Goal: Information Seeking & Learning: Learn about a topic

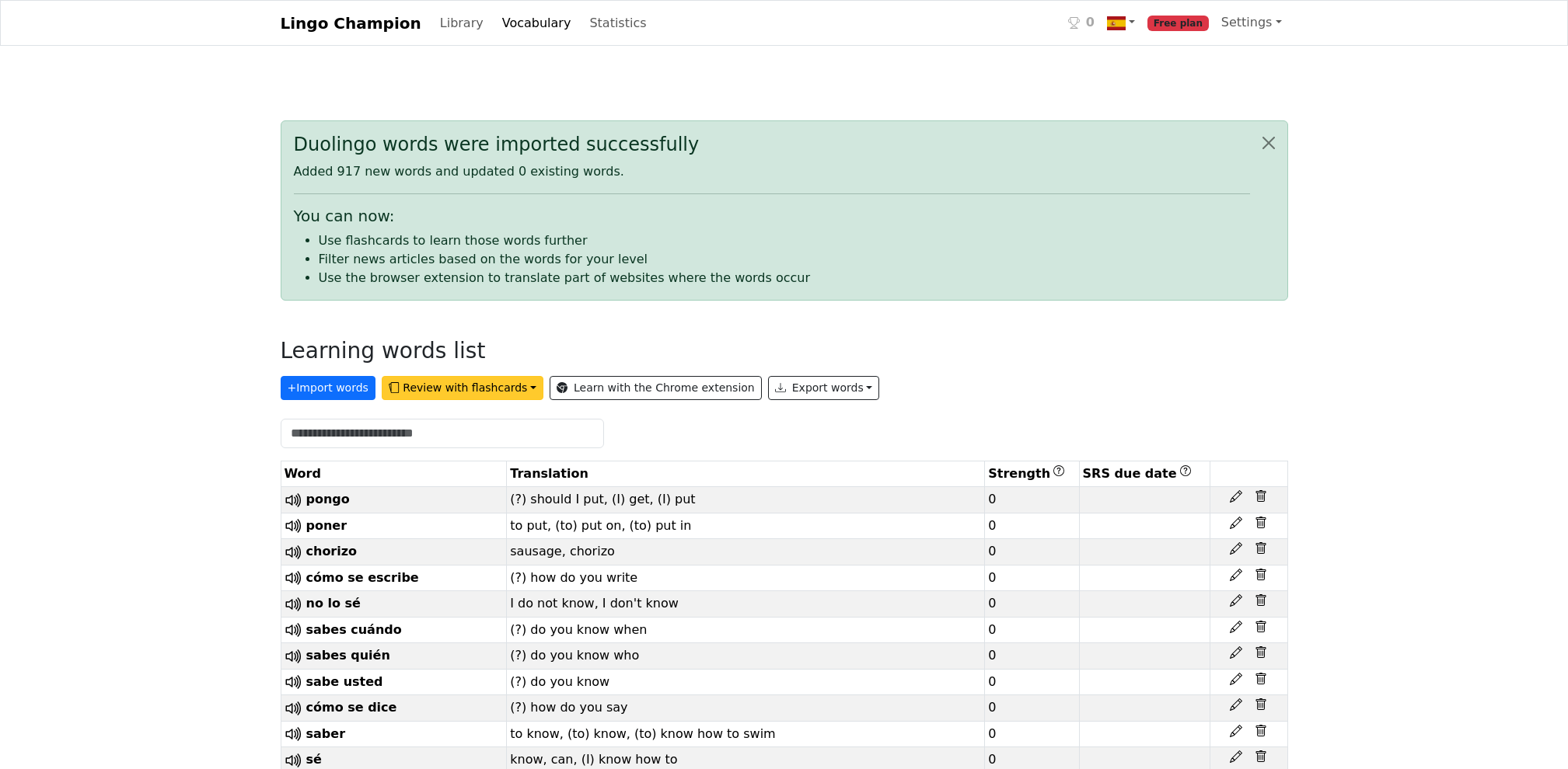
click at [468, 391] on button "Review with flashcards" at bounding box center [462, 388] width 162 height 24
click at [473, 420] on strong "General flashcards (lowest strength first)" at bounding box center [540, 421] width 290 height 15
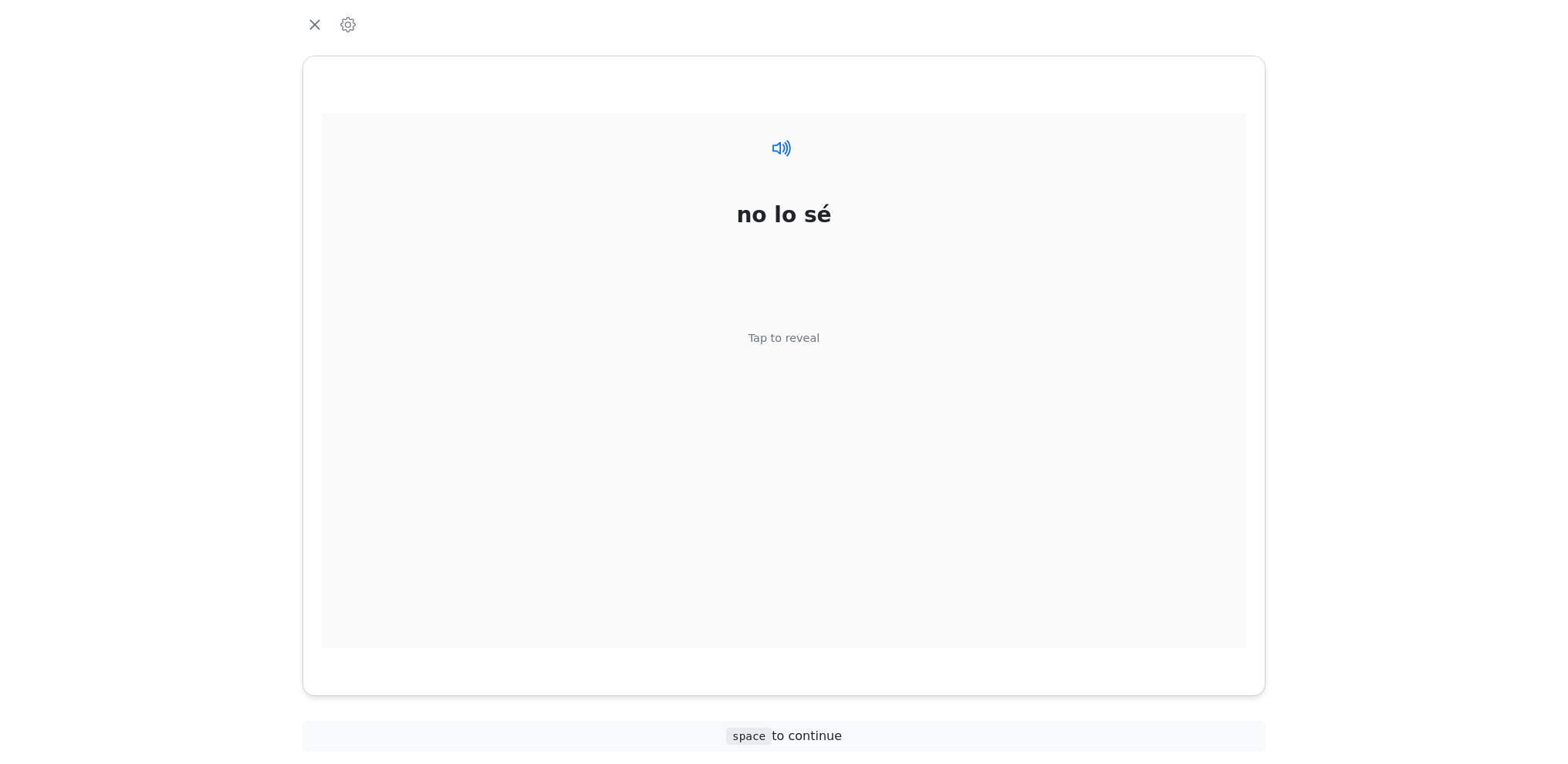
click at [791, 154] on icon at bounding box center [782, 147] width 22 height 22
click at [791, 340] on div "Tap to reveal" at bounding box center [784, 339] width 72 height 17
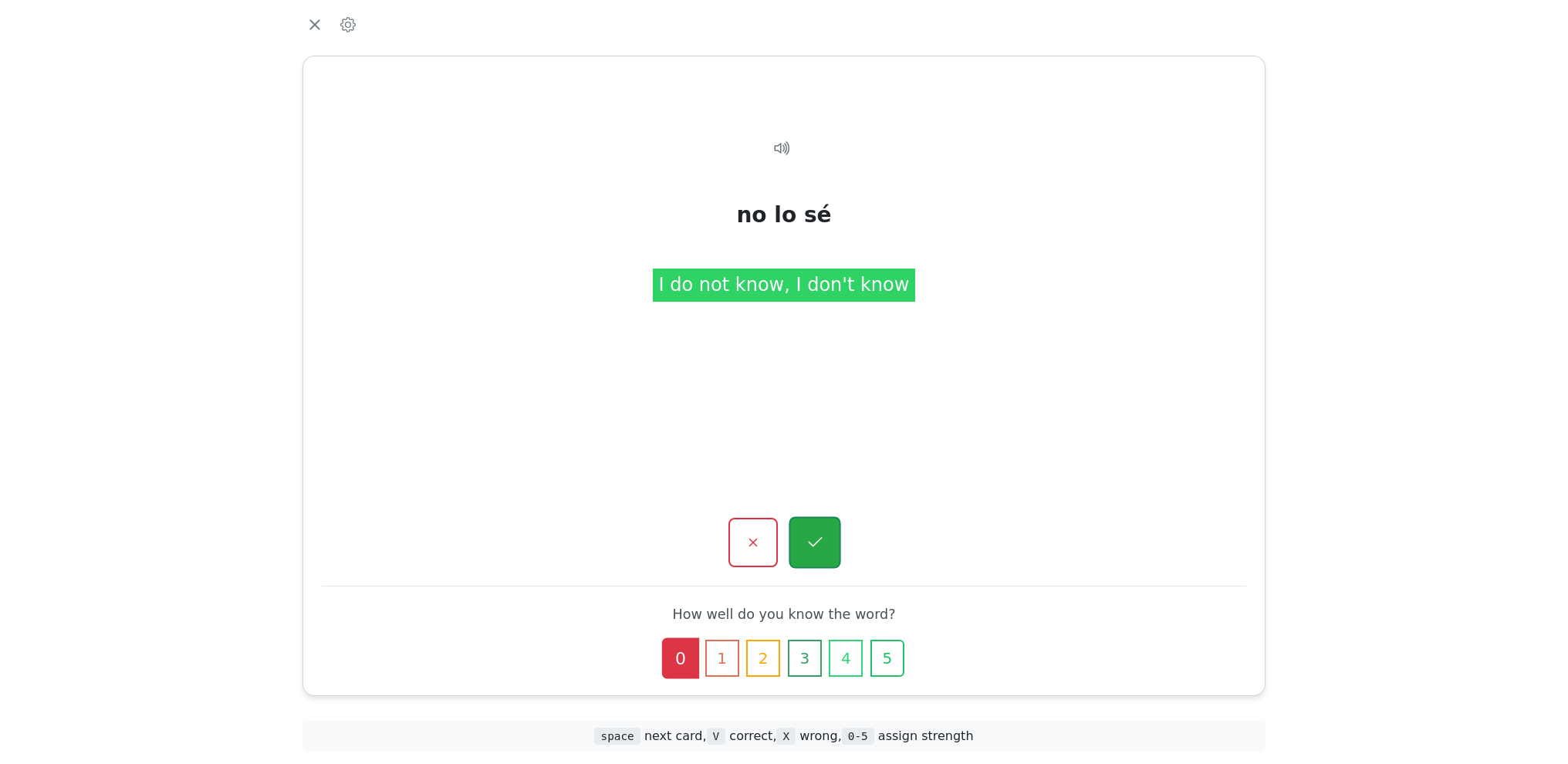
click at [827, 538] on button "button" at bounding box center [815, 543] width 52 height 52
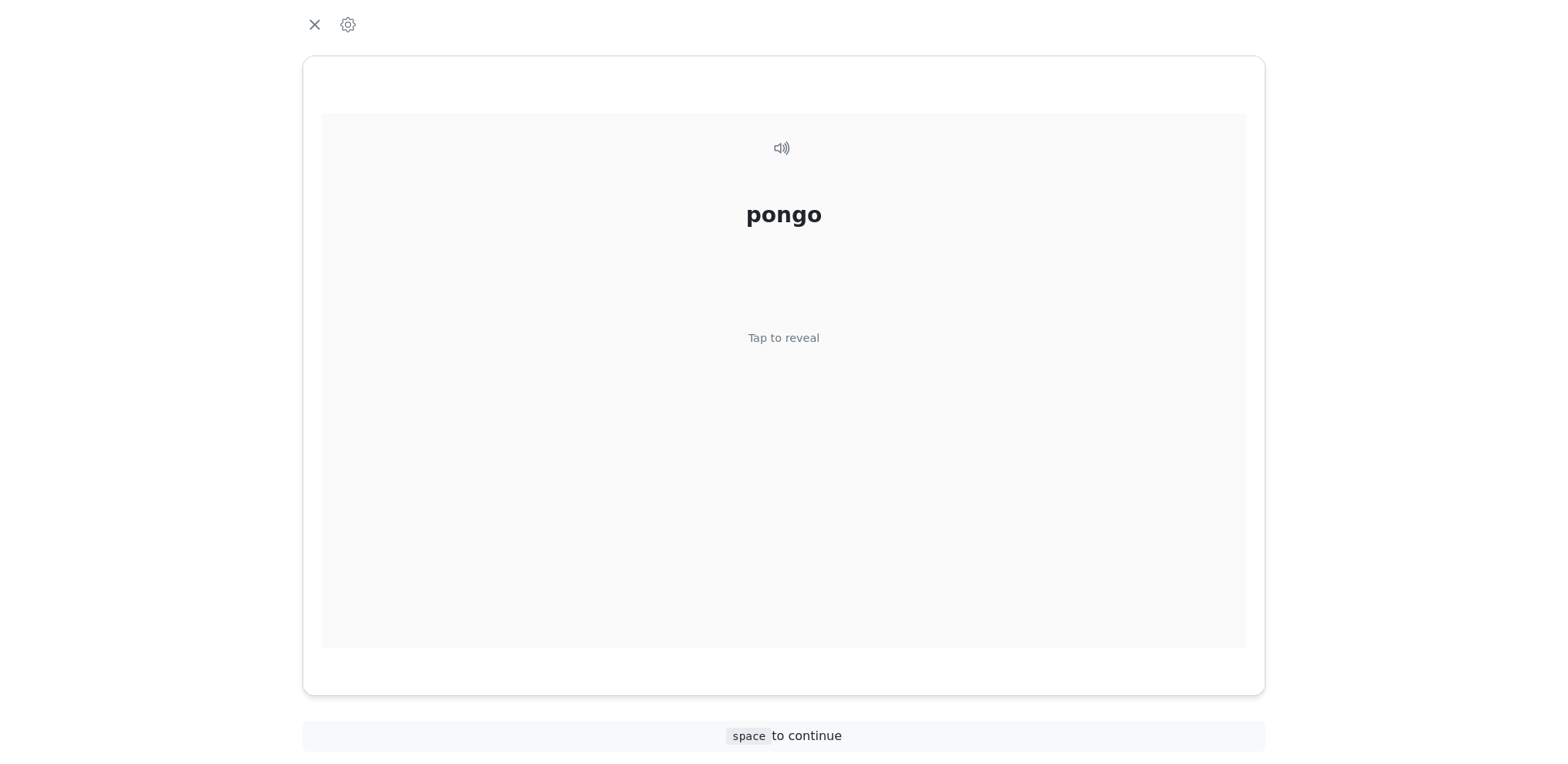
click at [733, 323] on div "pongo Tap to reveal" at bounding box center [783, 380] width 924 height 535
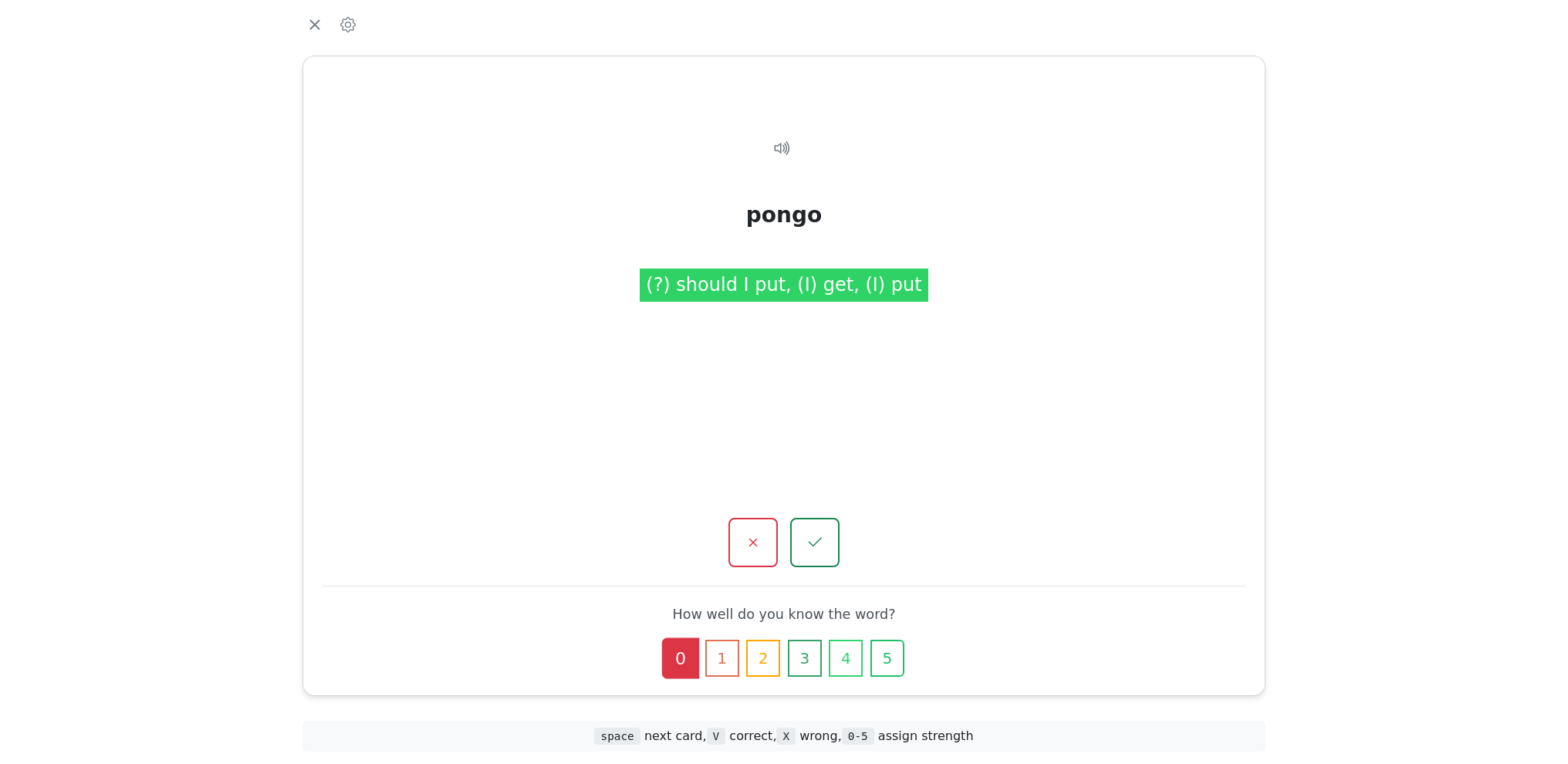
click at [797, 345] on div "pongo (?) should I put, (I) get, (I) put" at bounding box center [783, 380] width 924 height 535
click at [816, 552] on icon "button" at bounding box center [815, 543] width 20 height 20
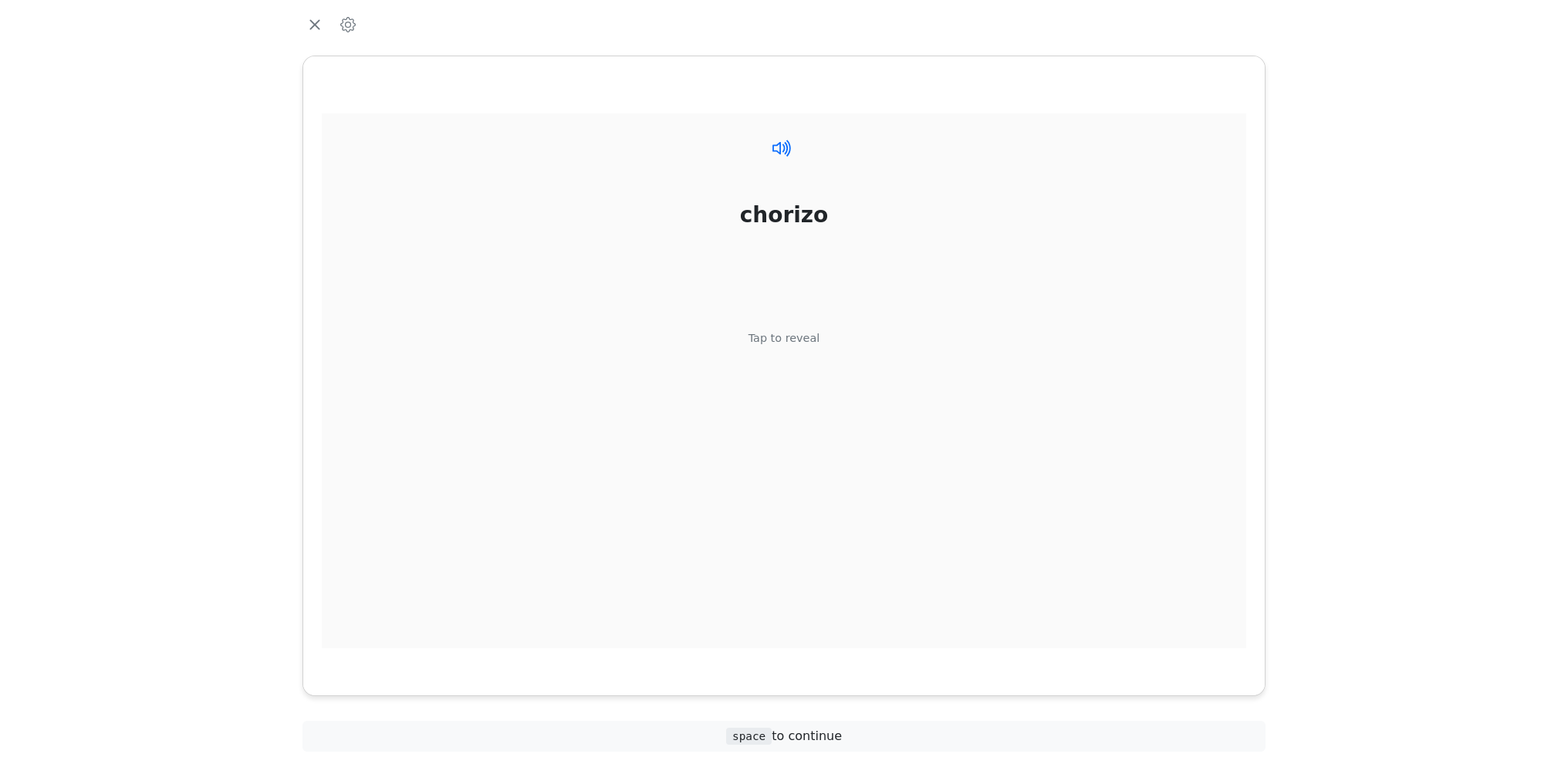
click at [777, 147] on icon at bounding box center [782, 147] width 22 height 22
click at [807, 329] on div "chorizo Tap to reveal" at bounding box center [783, 380] width 924 height 535
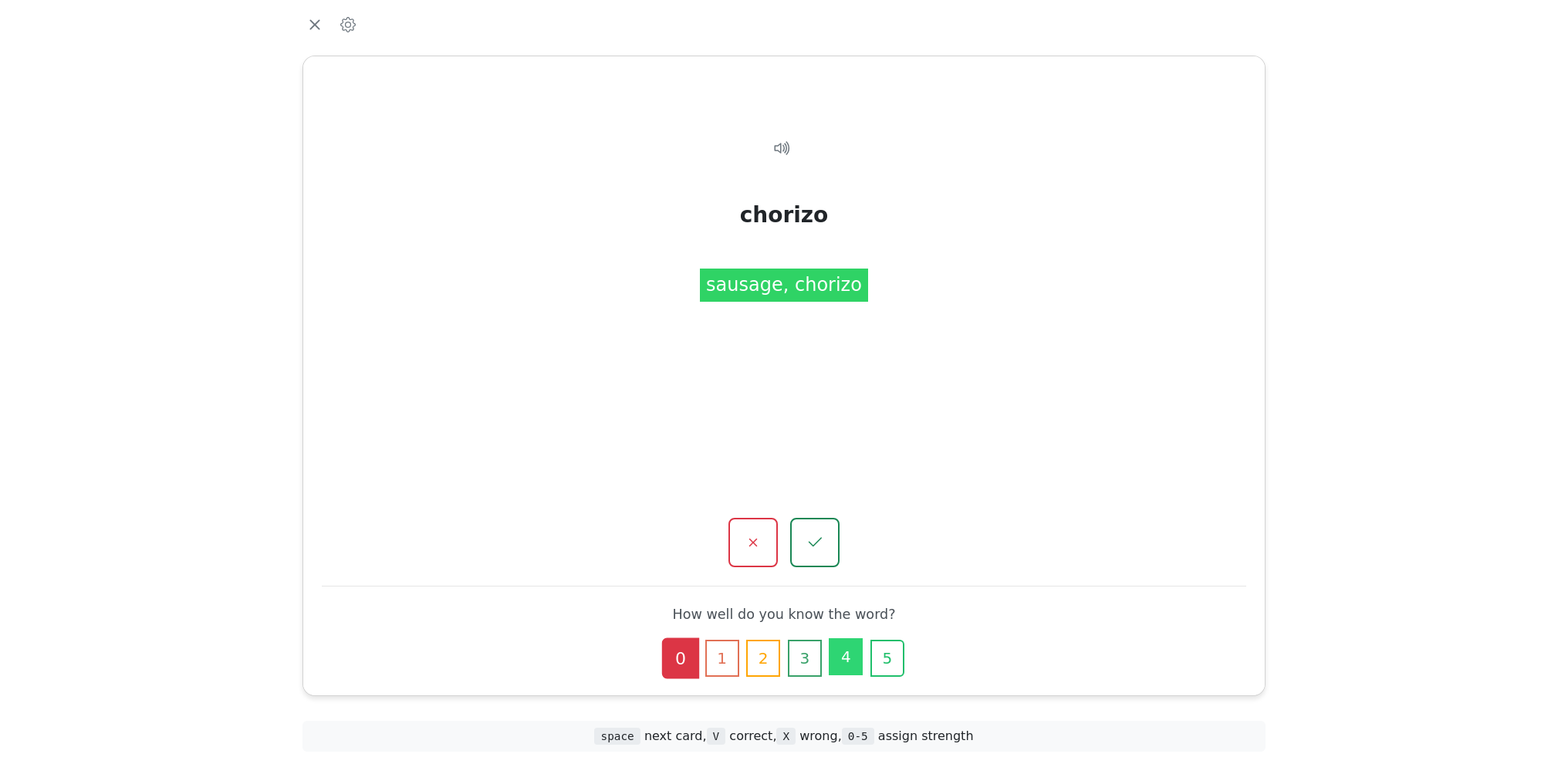
click at [842, 656] on button "4" at bounding box center [846, 656] width 34 height 37
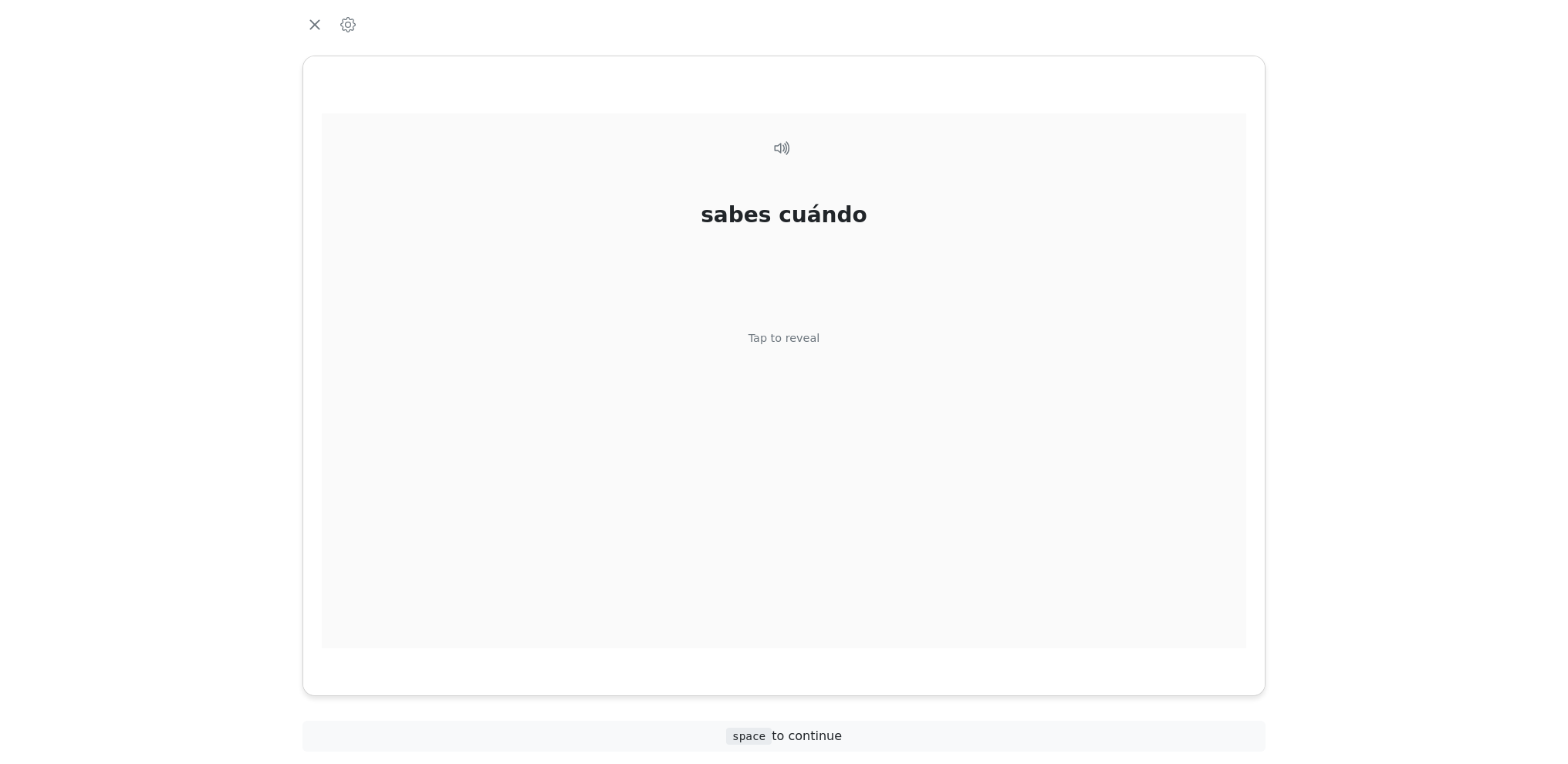
click at [794, 340] on div "Tap to reveal" at bounding box center [784, 339] width 72 height 17
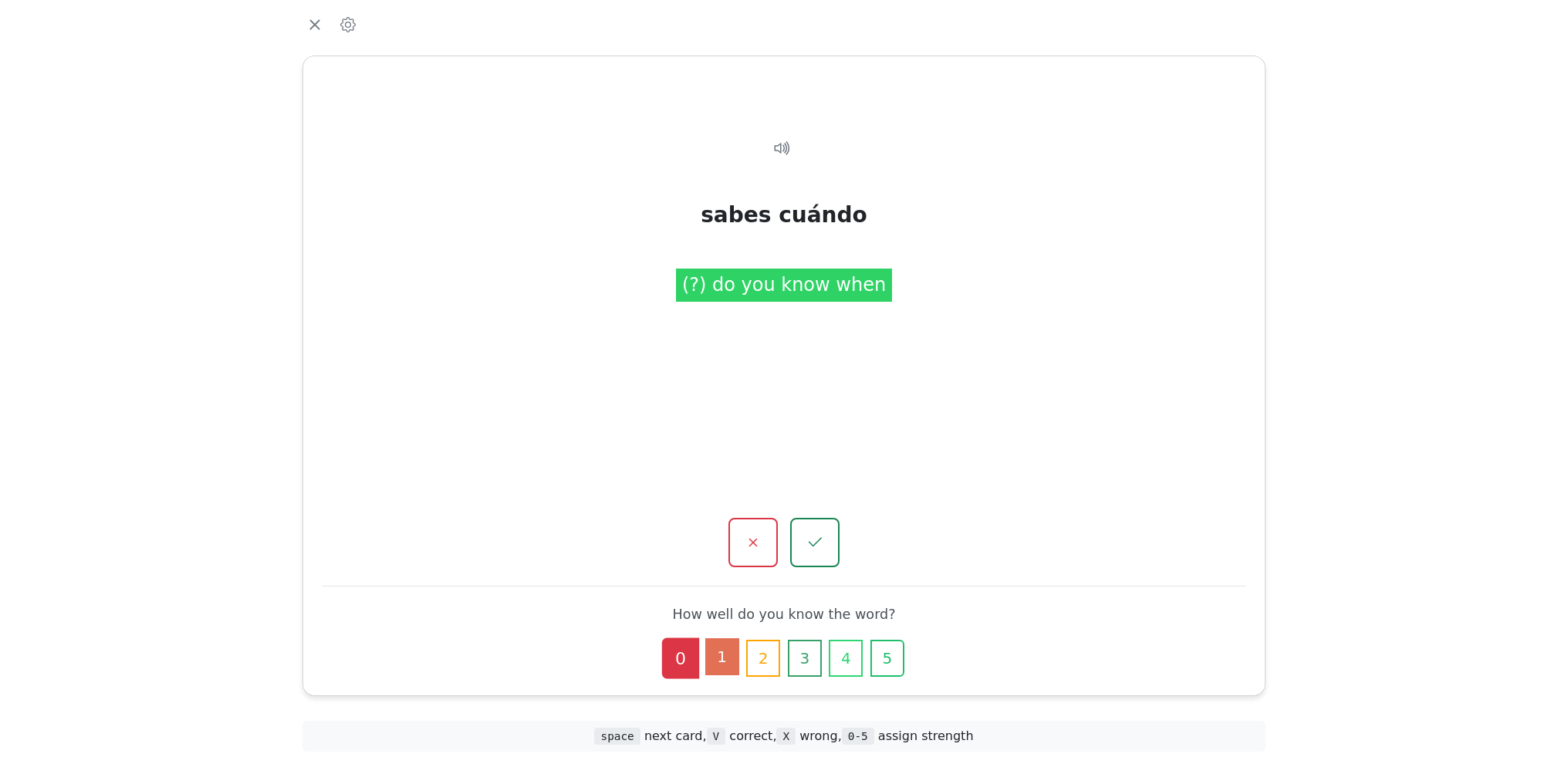
click at [721, 648] on button "1" at bounding box center [722, 656] width 34 height 37
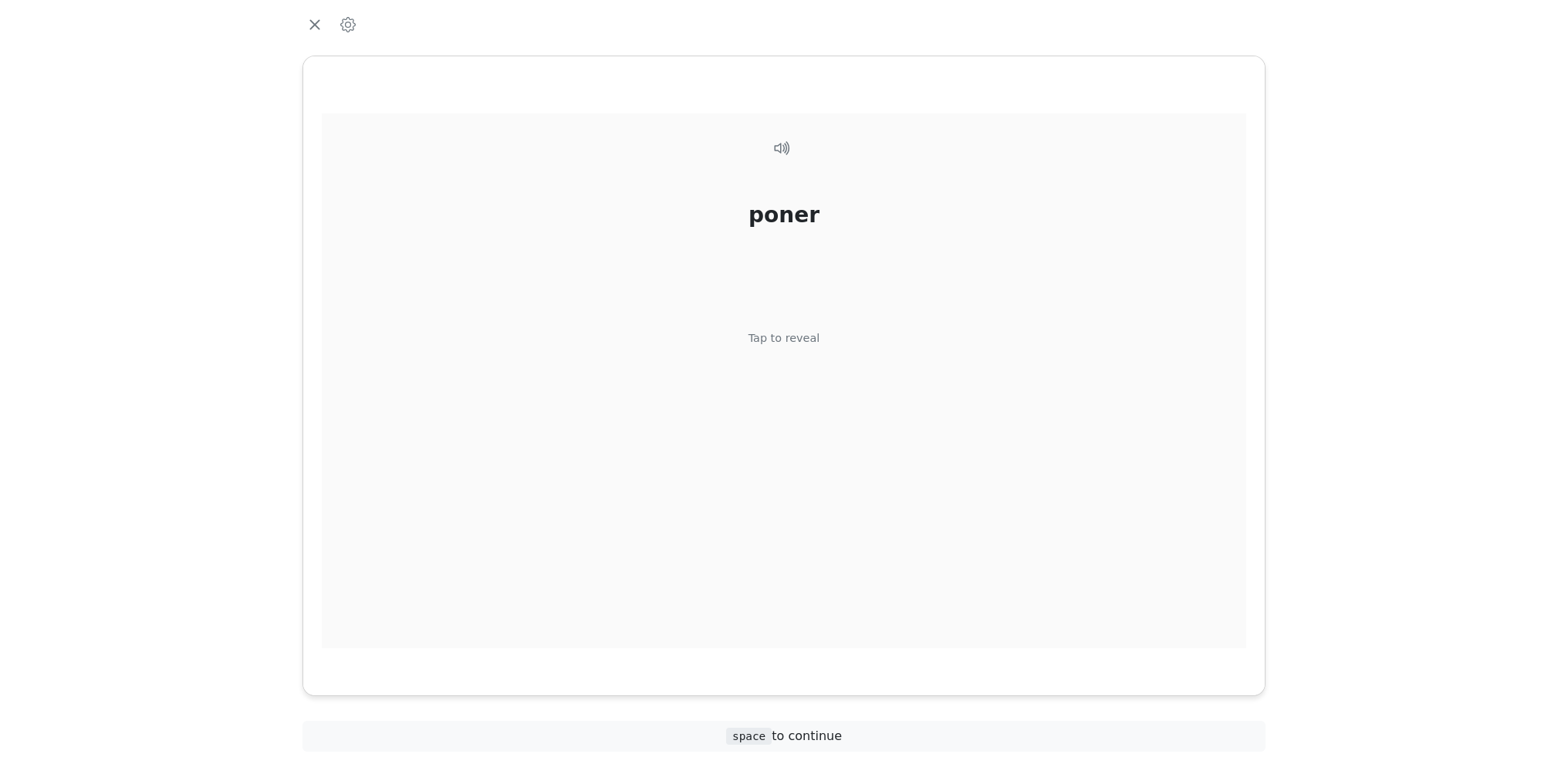
click at [803, 337] on div "Tap to reveal" at bounding box center [784, 339] width 72 height 17
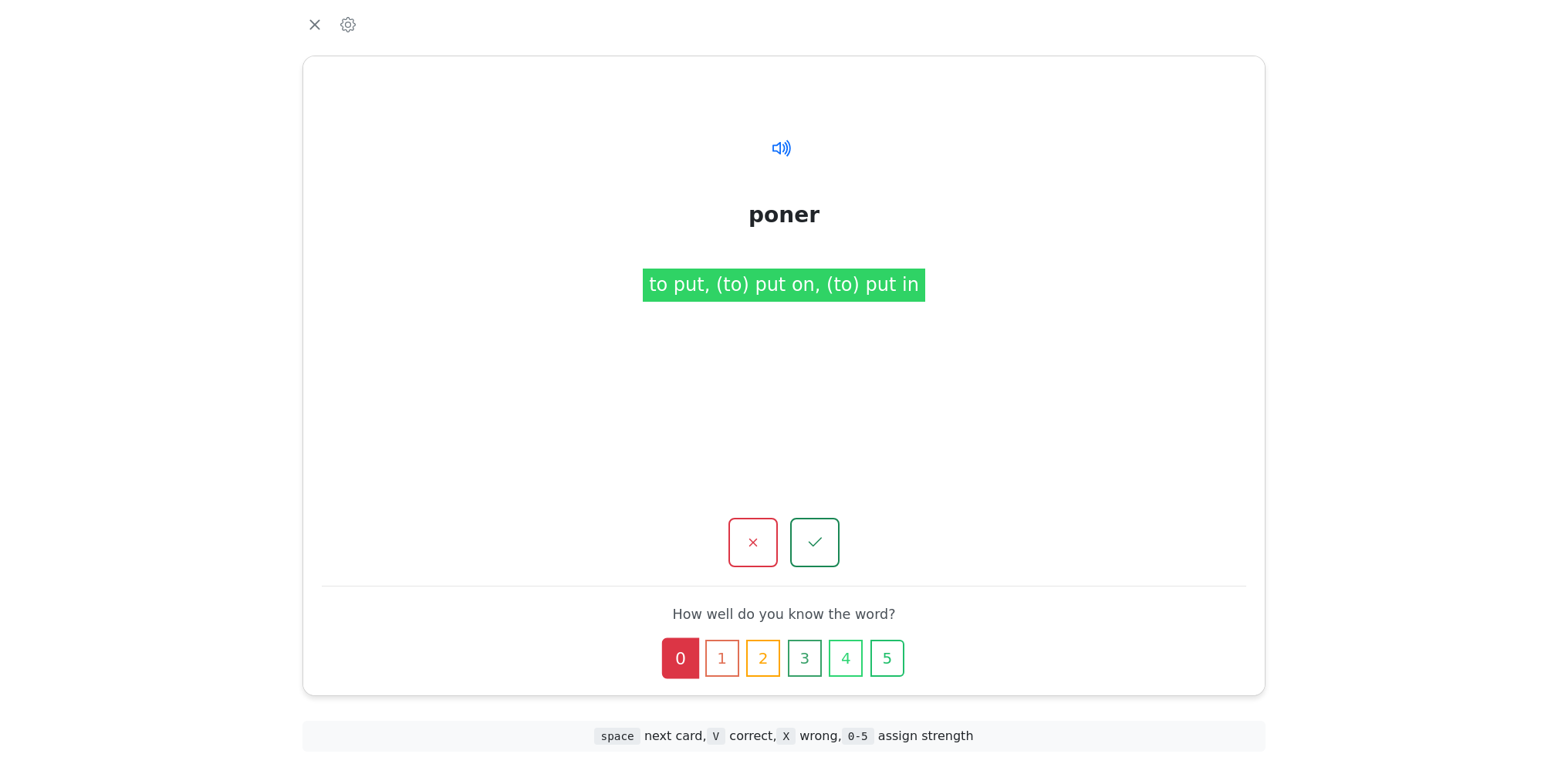
click at [779, 142] on icon at bounding box center [778, 147] width 12 height 12
click at [710, 655] on button "1" at bounding box center [722, 656] width 34 height 37
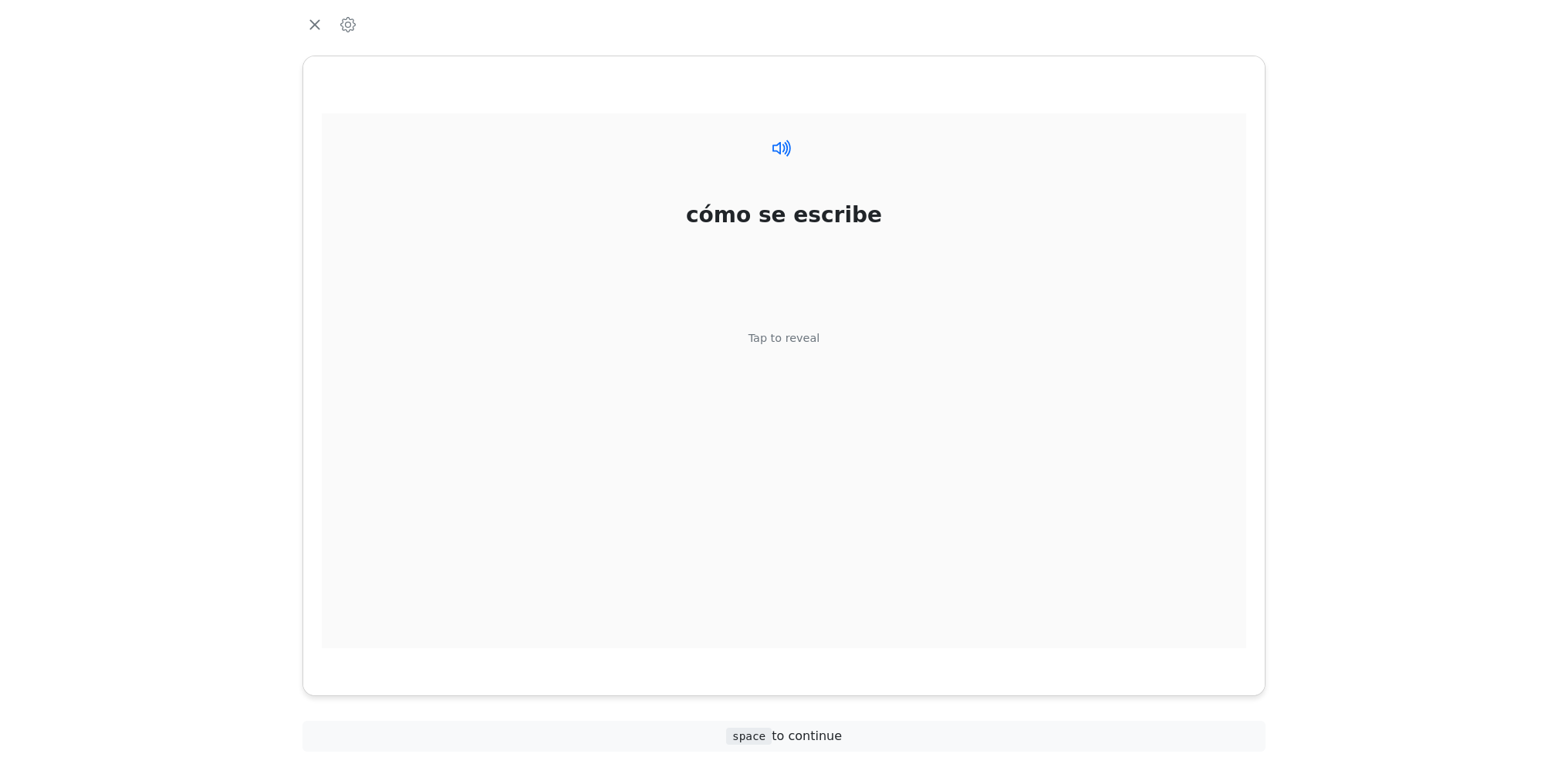
click at [782, 146] on icon at bounding box center [782, 147] width 22 height 22
click at [776, 147] on icon at bounding box center [782, 147] width 22 height 22
click at [782, 146] on icon at bounding box center [782, 147] width 22 height 22
click at [817, 331] on div "cómo se escribe Tap to reveal" at bounding box center [783, 380] width 924 height 535
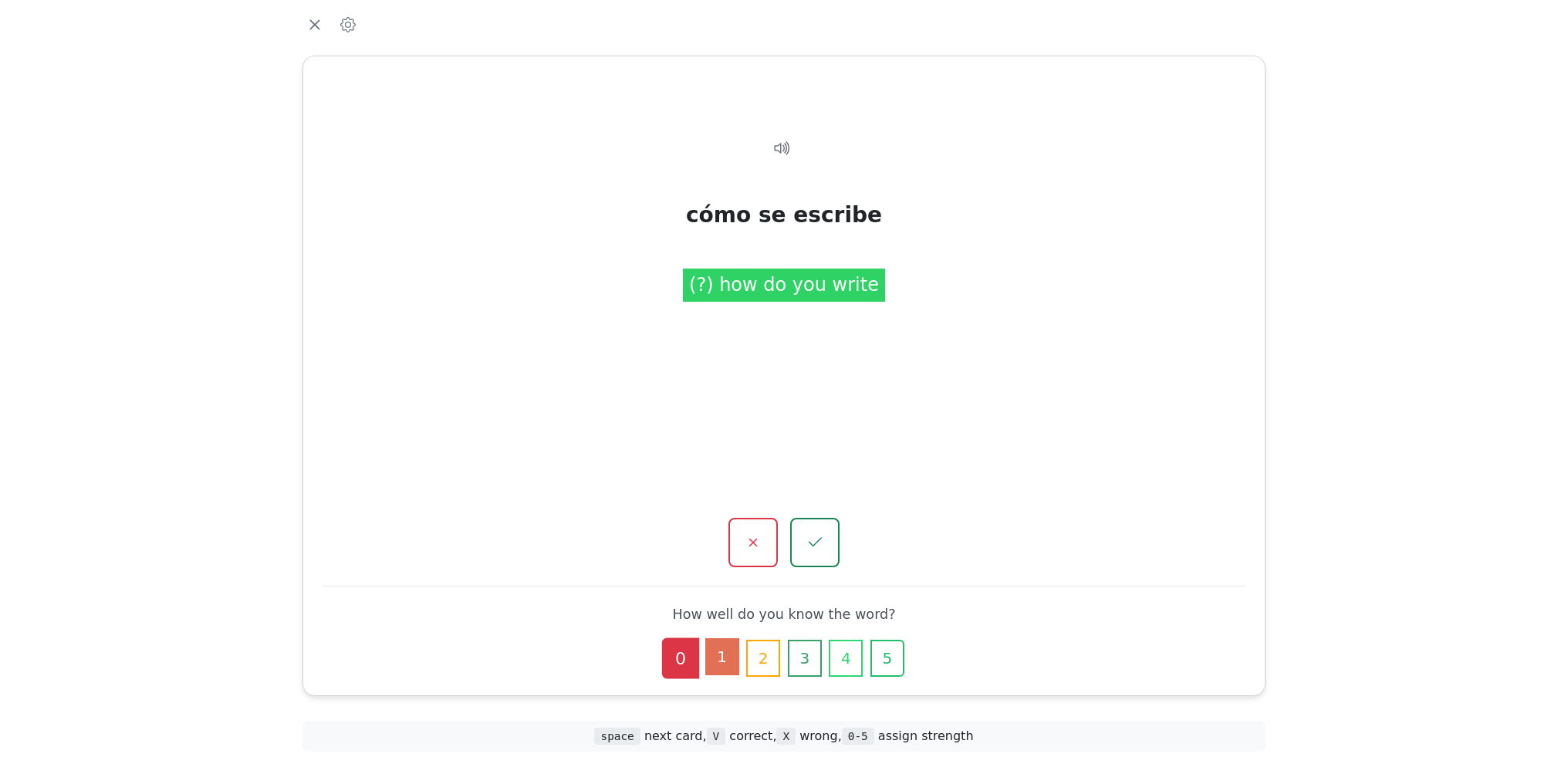
click at [725, 651] on button "1" at bounding box center [722, 656] width 34 height 37
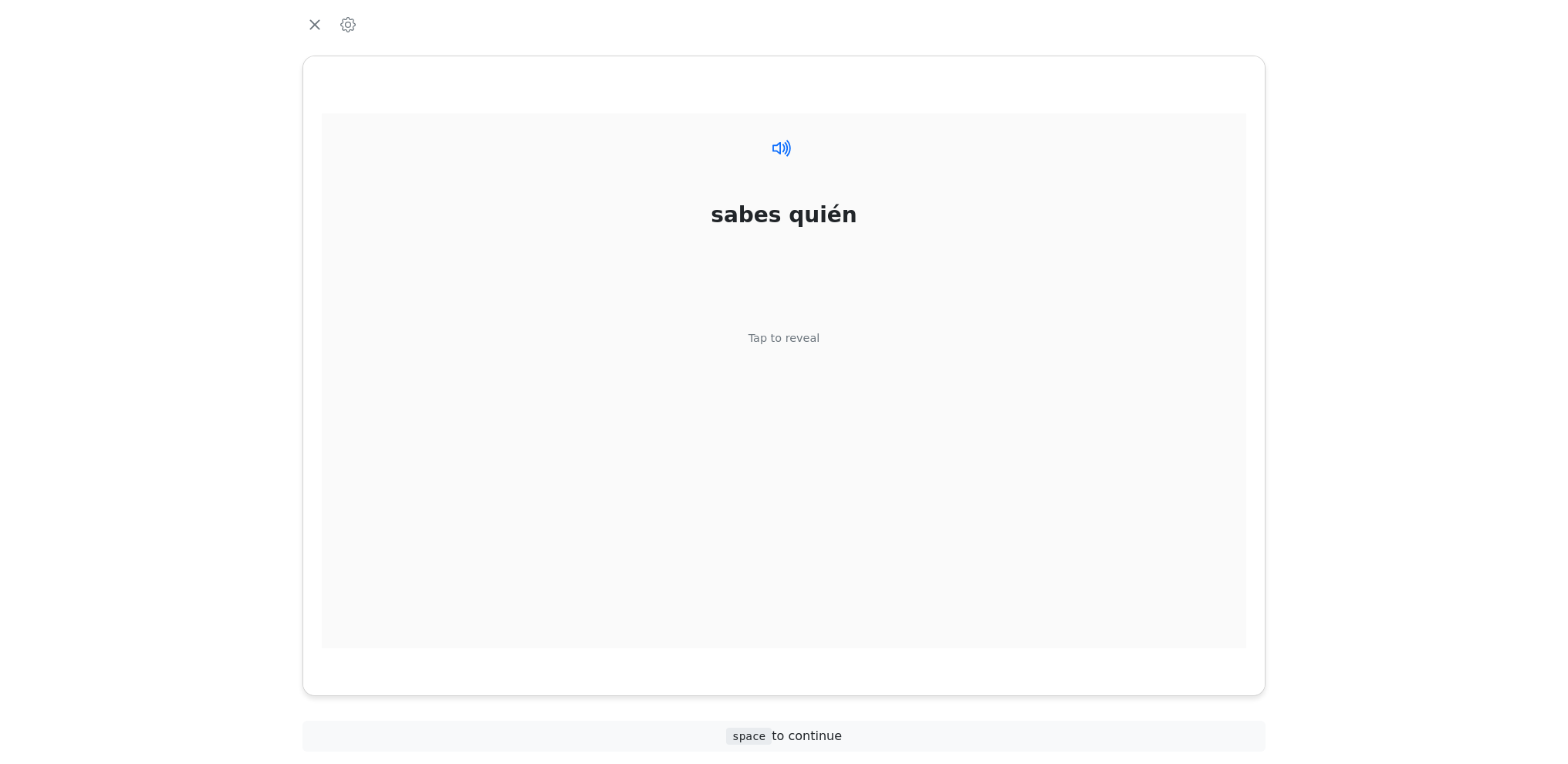
click at [774, 153] on icon at bounding box center [782, 147] width 22 height 22
click at [795, 338] on div "Tap to reveal" at bounding box center [784, 339] width 72 height 17
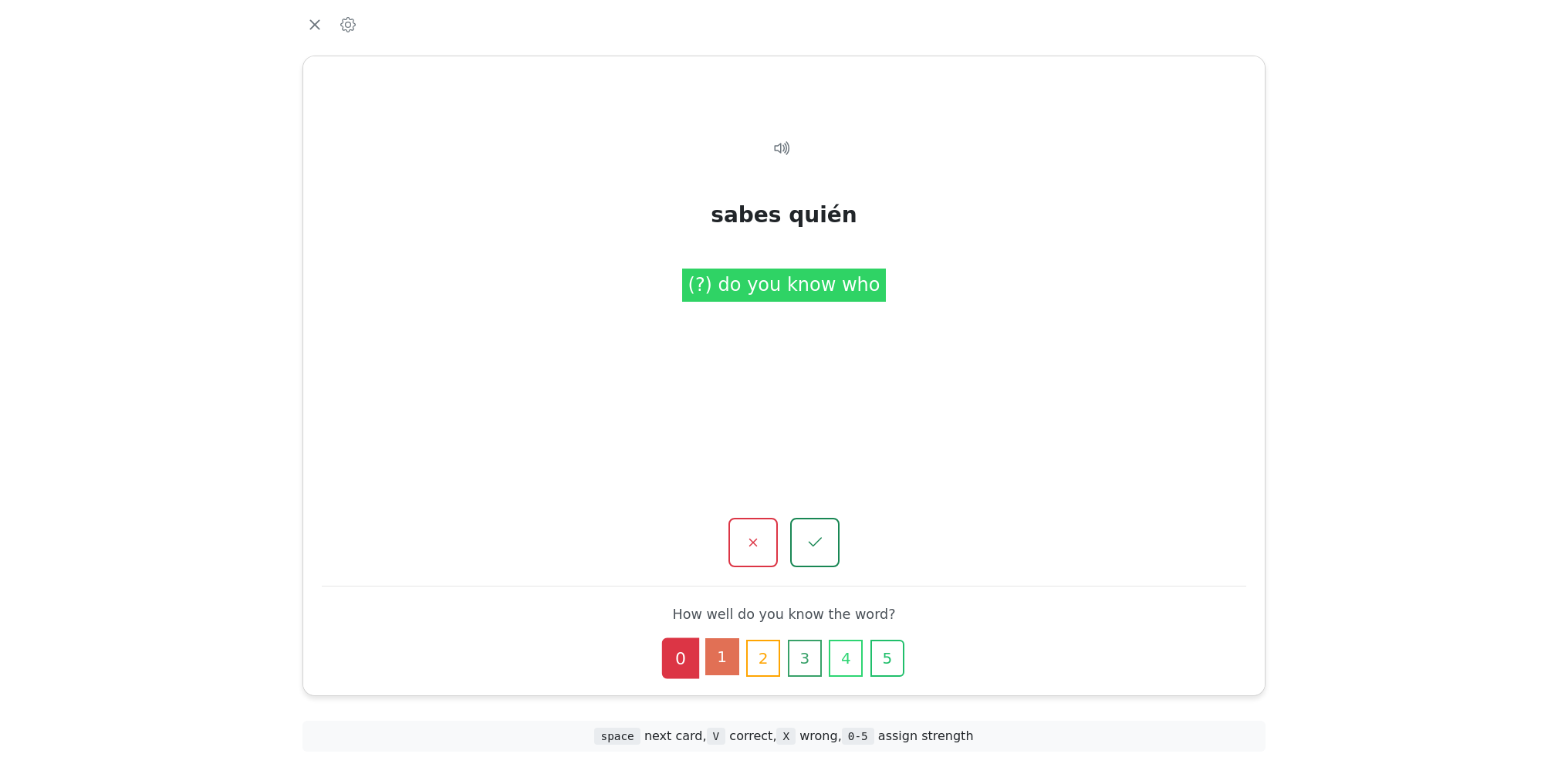
click at [716, 646] on button "1" at bounding box center [722, 656] width 34 height 37
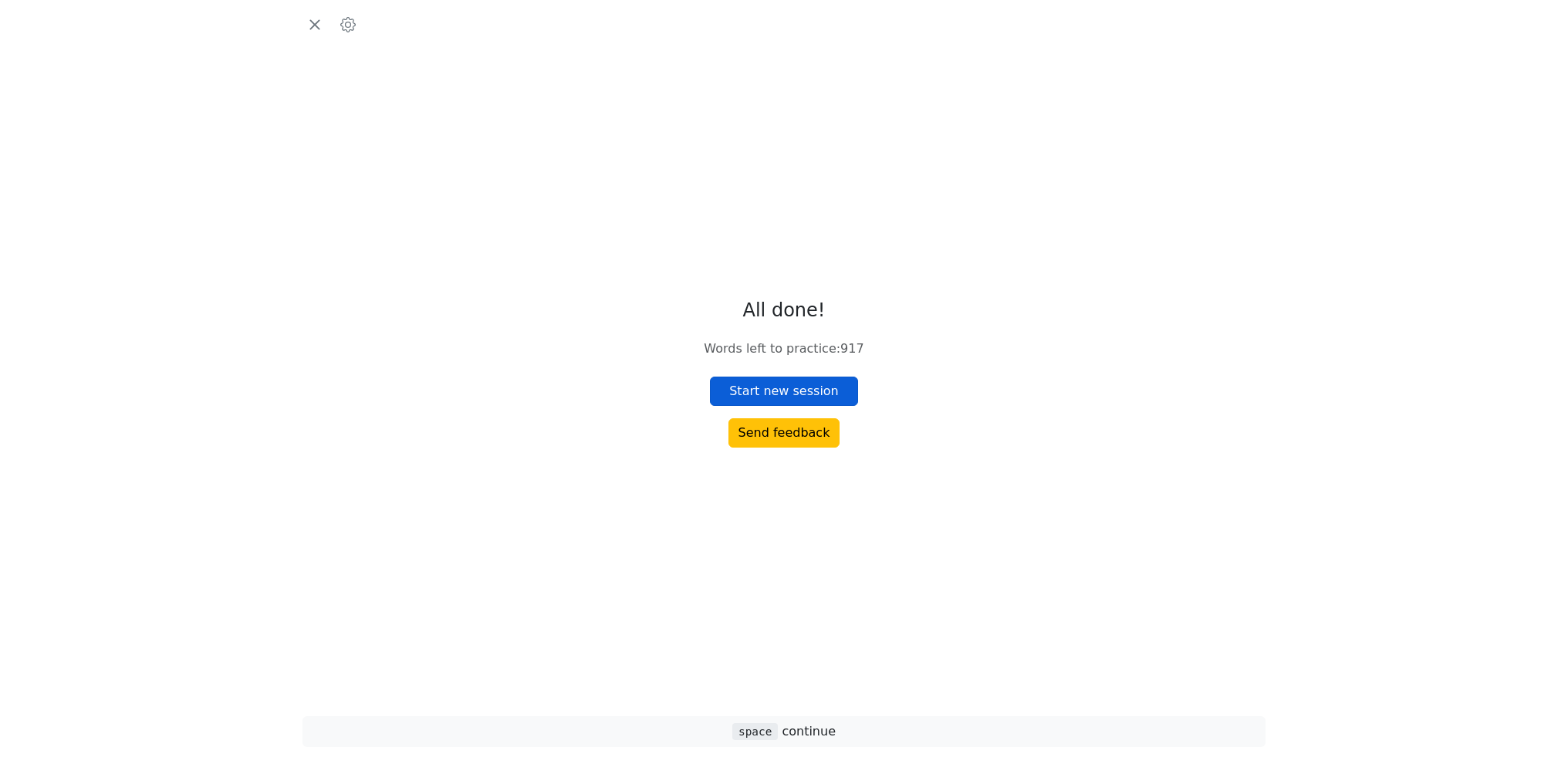
click at [833, 393] on button "Start new session" at bounding box center [784, 392] width 148 height 29
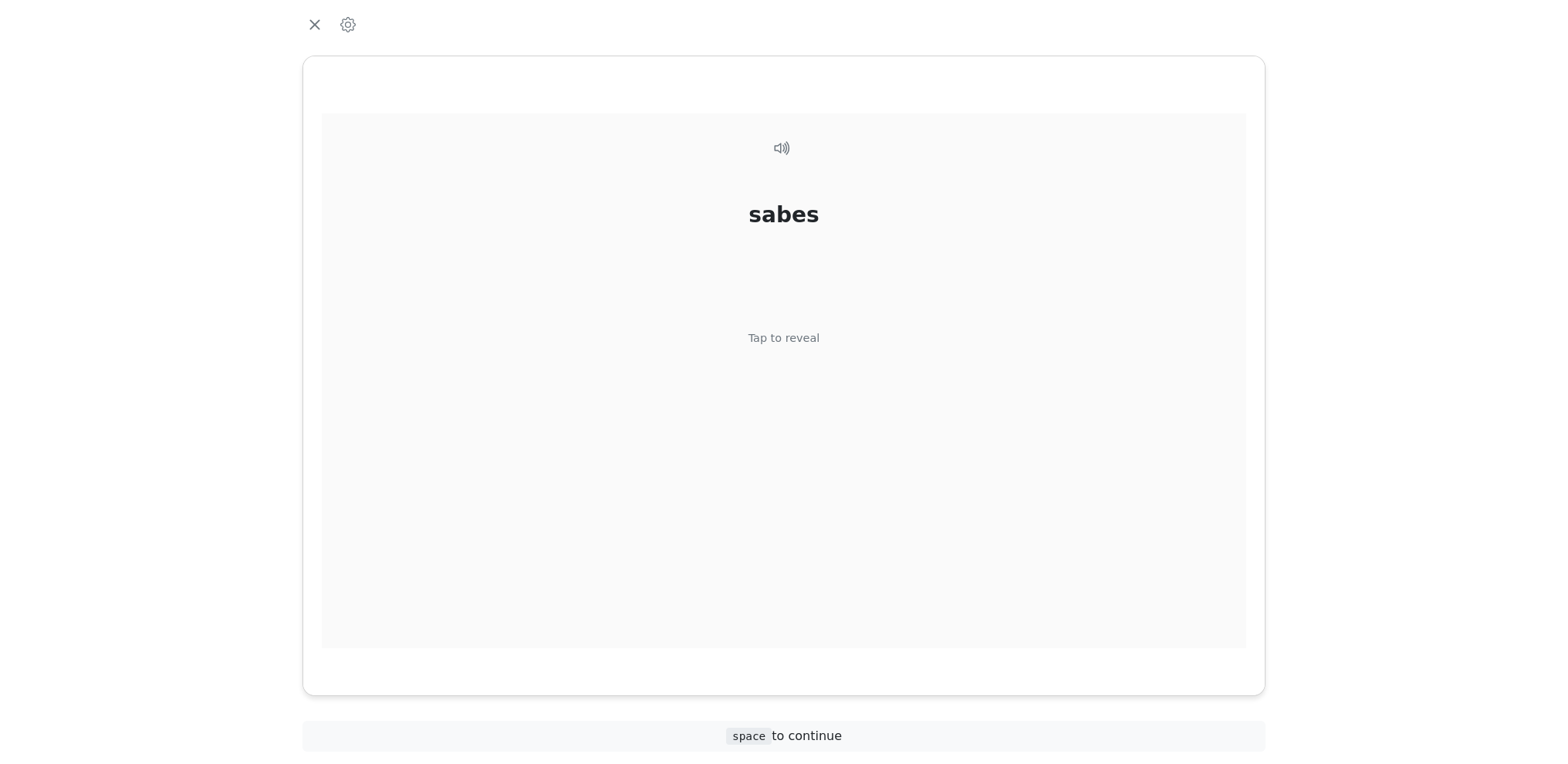
click at [790, 333] on div "Tap to reveal" at bounding box center [784, 339] width 72 height 17
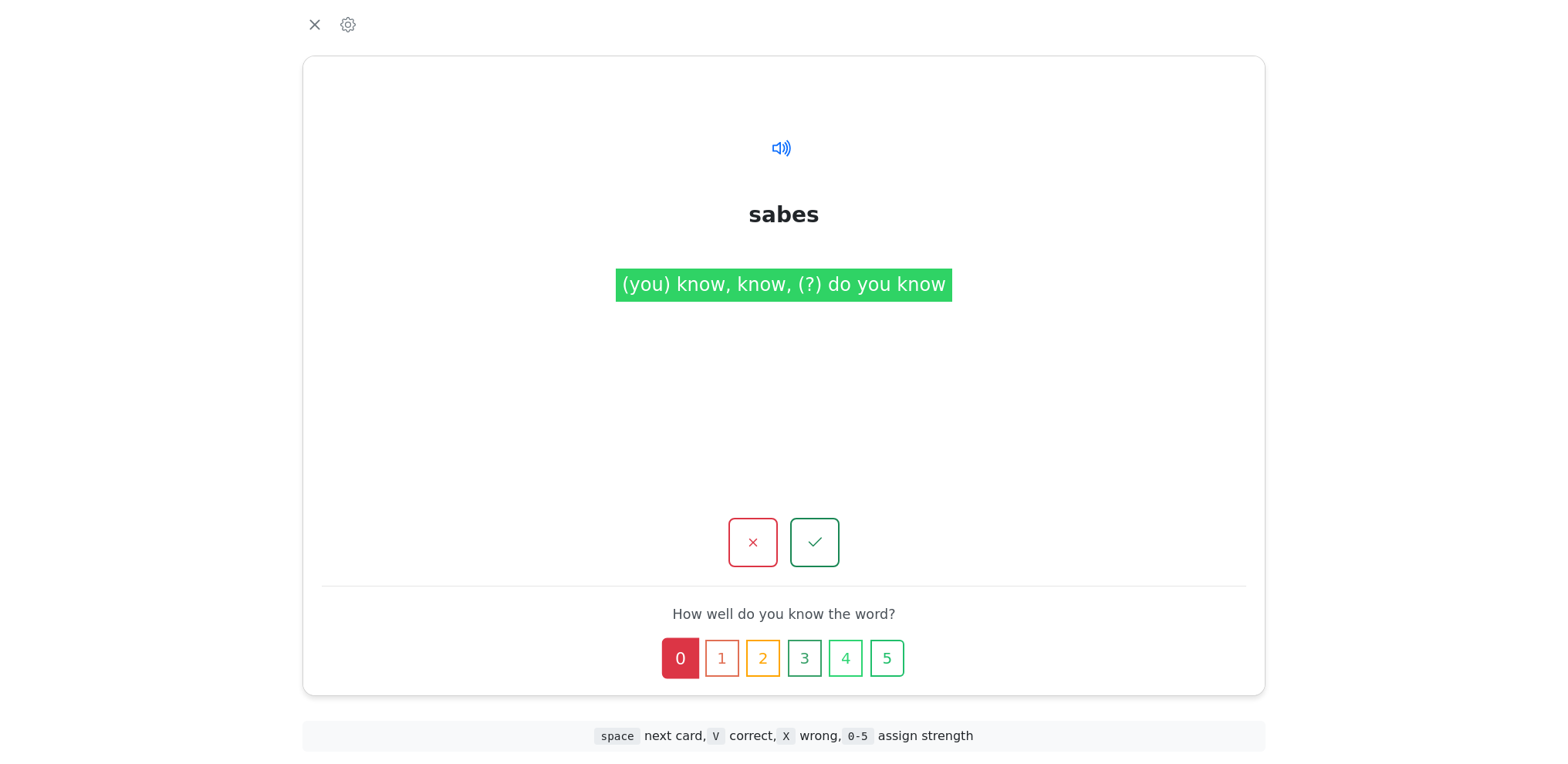
click at [778, 155] on icon at bounding box center [782, 147] width 22 height 22
click at [313, 24] on icon "button" at bounding box center [314, 24] width 23 height 23
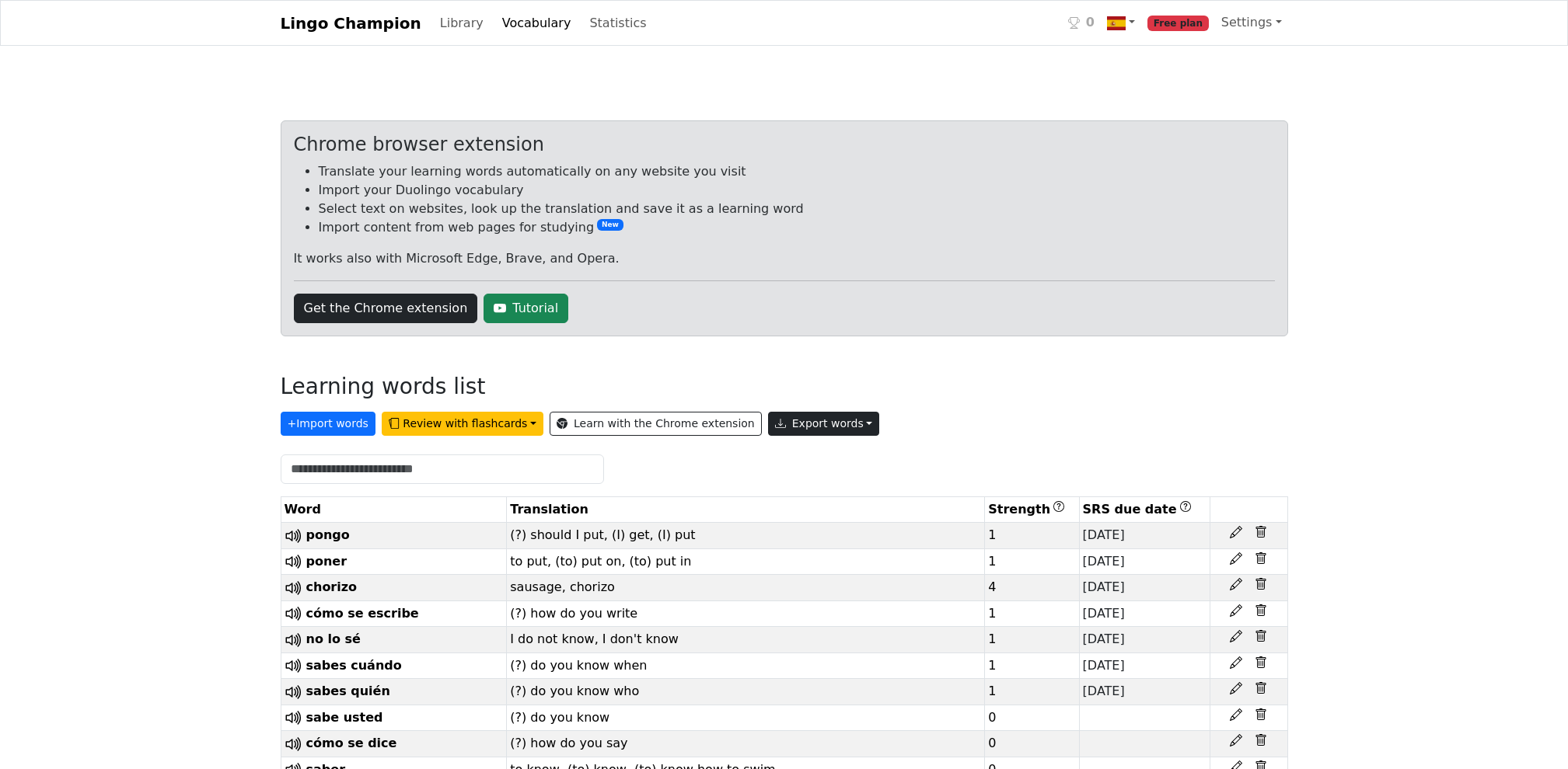
click at [786, 425] on button "Export words" at bounding box center [823, 423] width 112 height 24
click at [823, 485] on link "Tab-separated TXT file" at bounding box center [859, 481] width 182 height 25
